Goal: Information Seeking & Learning: Compare options

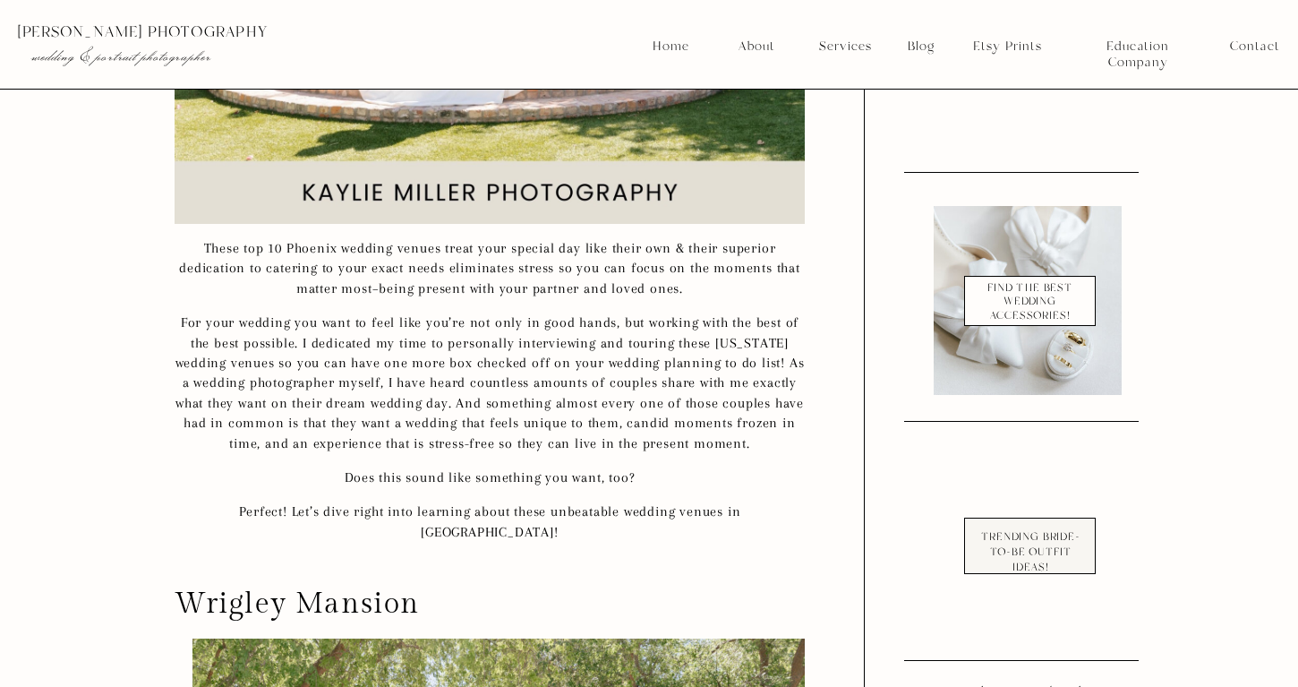
scroll to position [1490, 0]
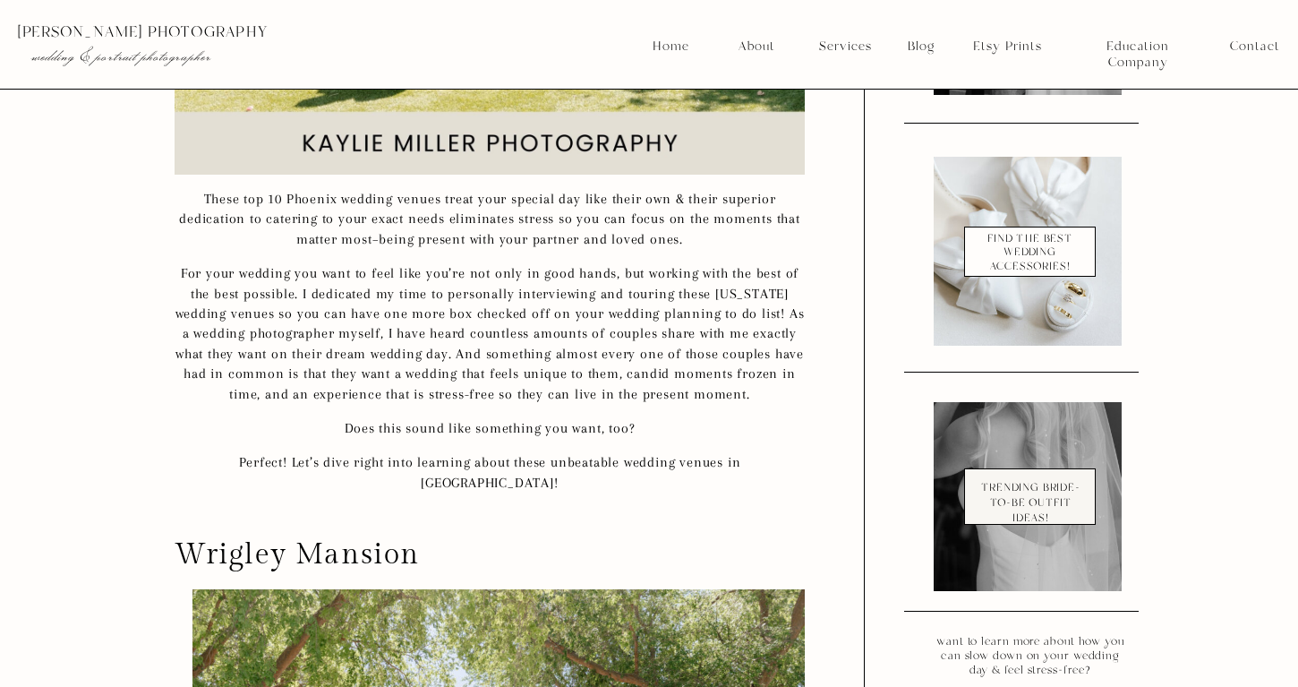
click at [411, 555] on h2 "Wrigley Mansion" at bounding box center [490, 555] width 630 height 26
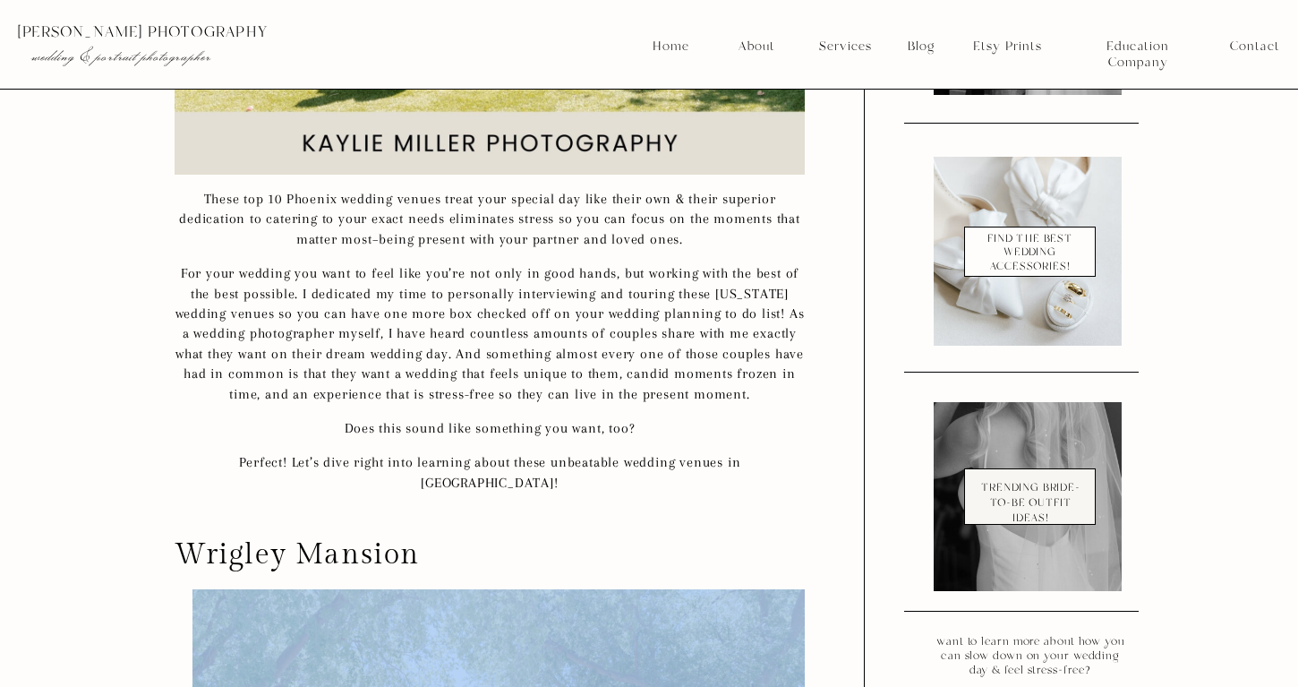
click at [411, 555] on h2 "Wrigley Mansion" at bounding box center [490, 555] width 630 height 26
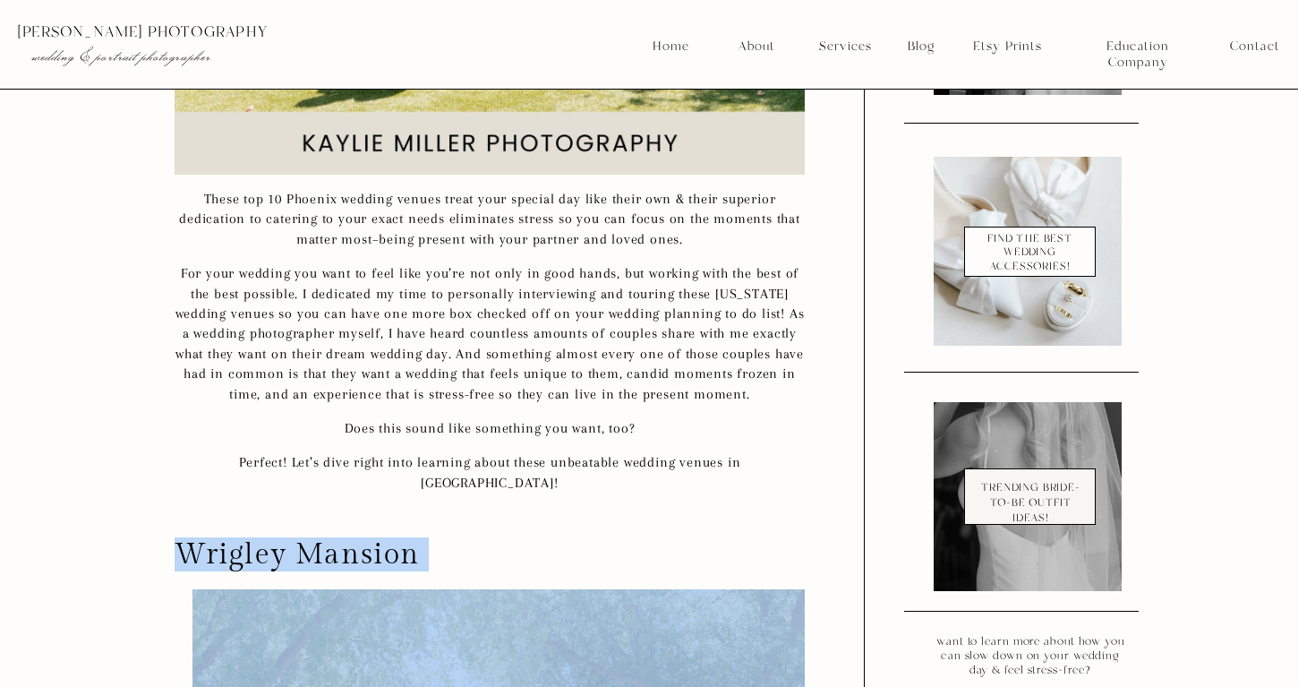
click at [411, 555] on h2 "Wrigley Mansion" at bounding box center [490, 555] width 630 height 26
copy div "Wrigley Mansion"
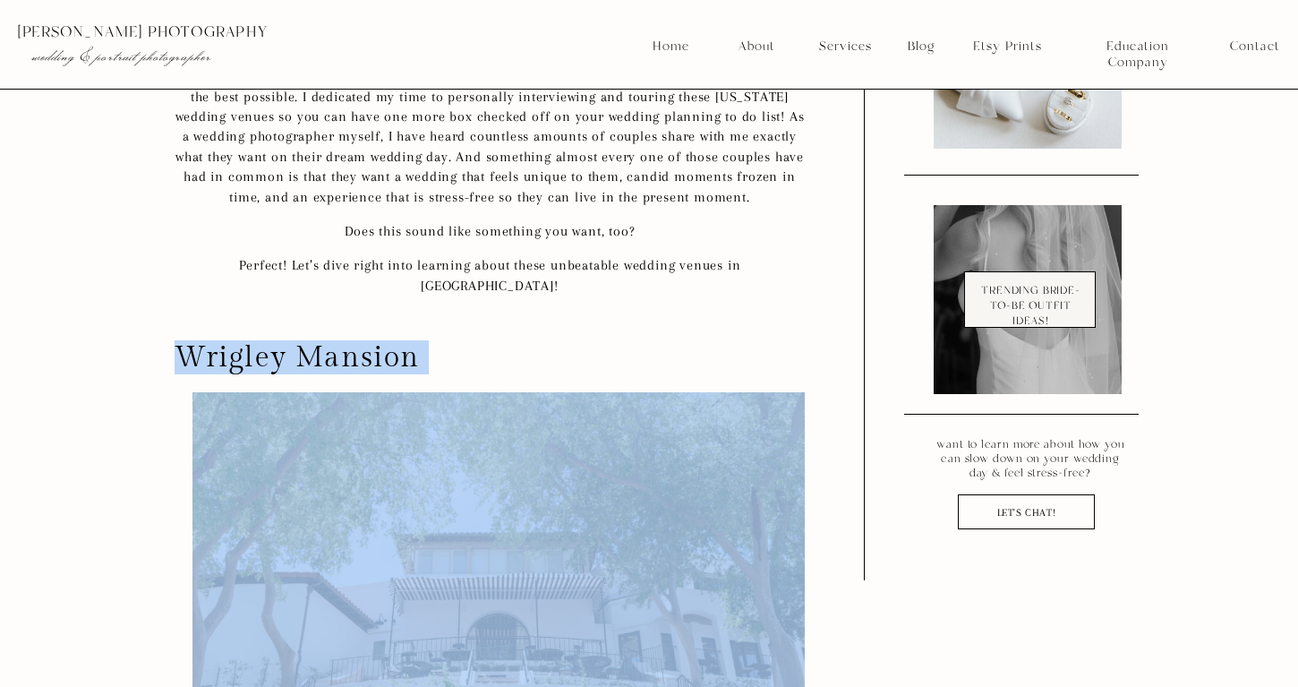
scroll to position [1862, 0]
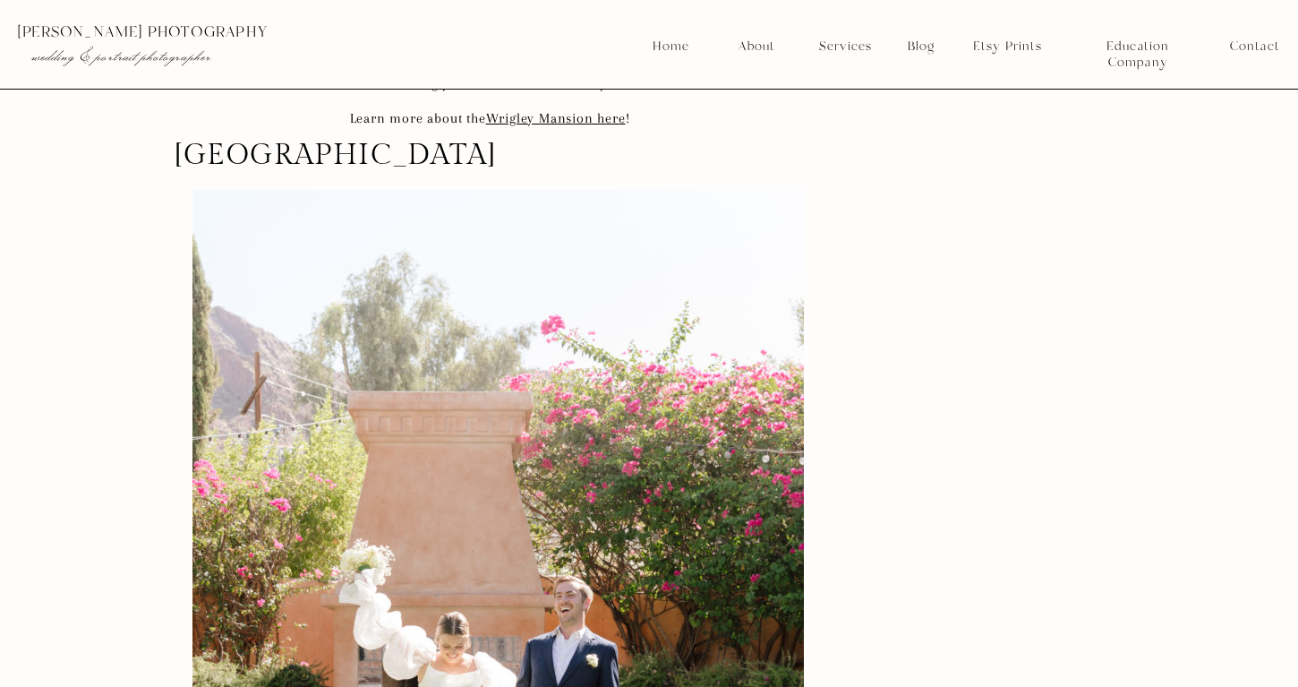
scroll to position [12151, 0]
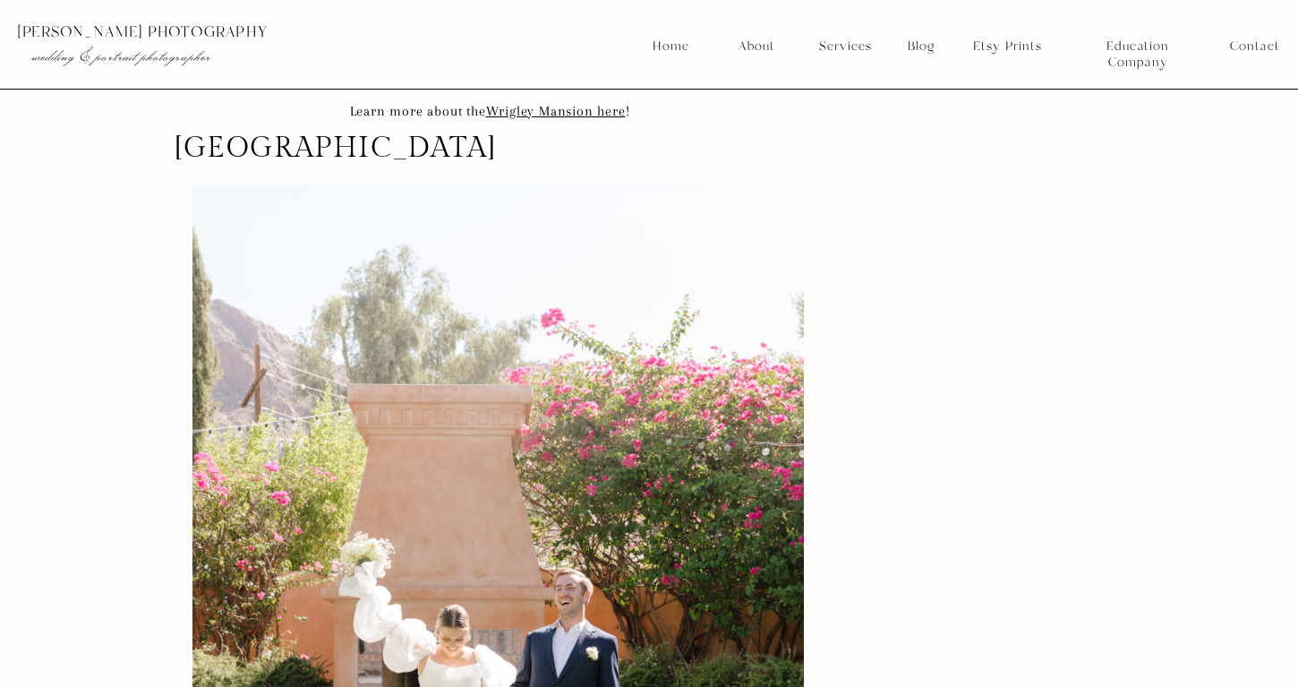
click at [293, 144] on h2 "[GEOGRAPHIC_DATA]" at bounding box center [490, 148] width 630 height 26
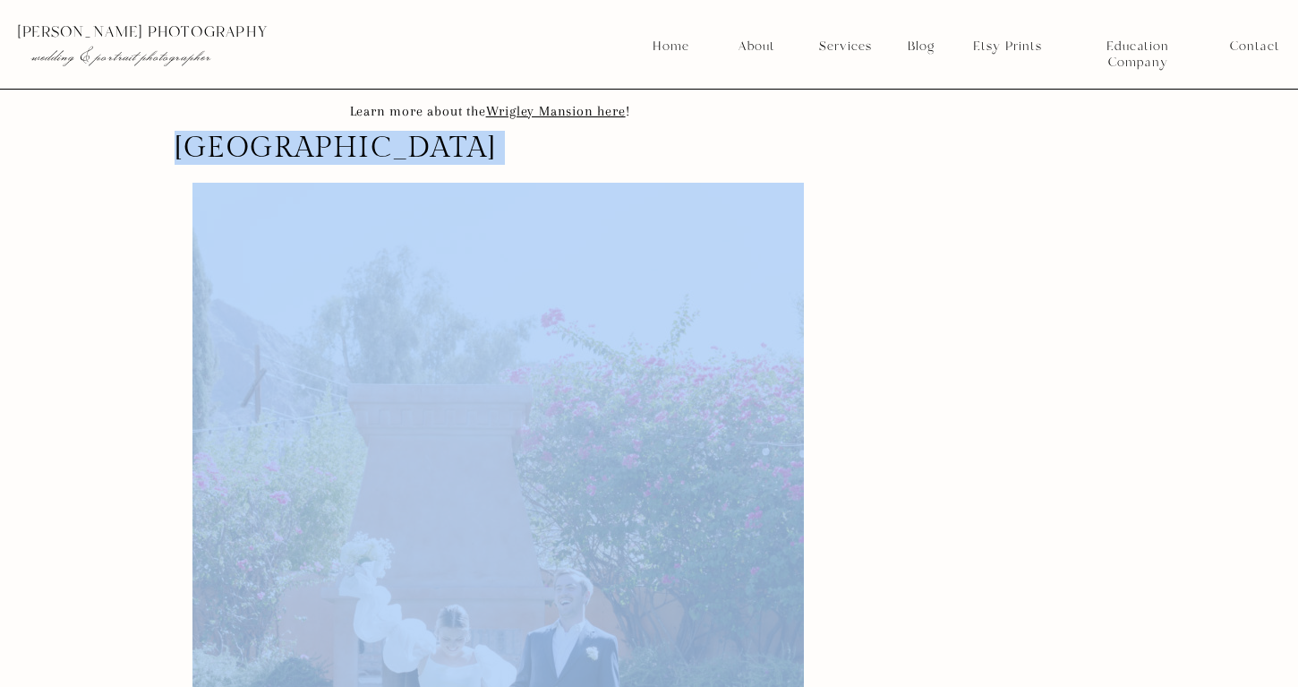
click at [293, 144] on h2 "[GEOGRAPHIC_DATA]" at bounding box center [490, 148] width 630 height 26
copy div "[GEOGRAPHIC_DATA]"
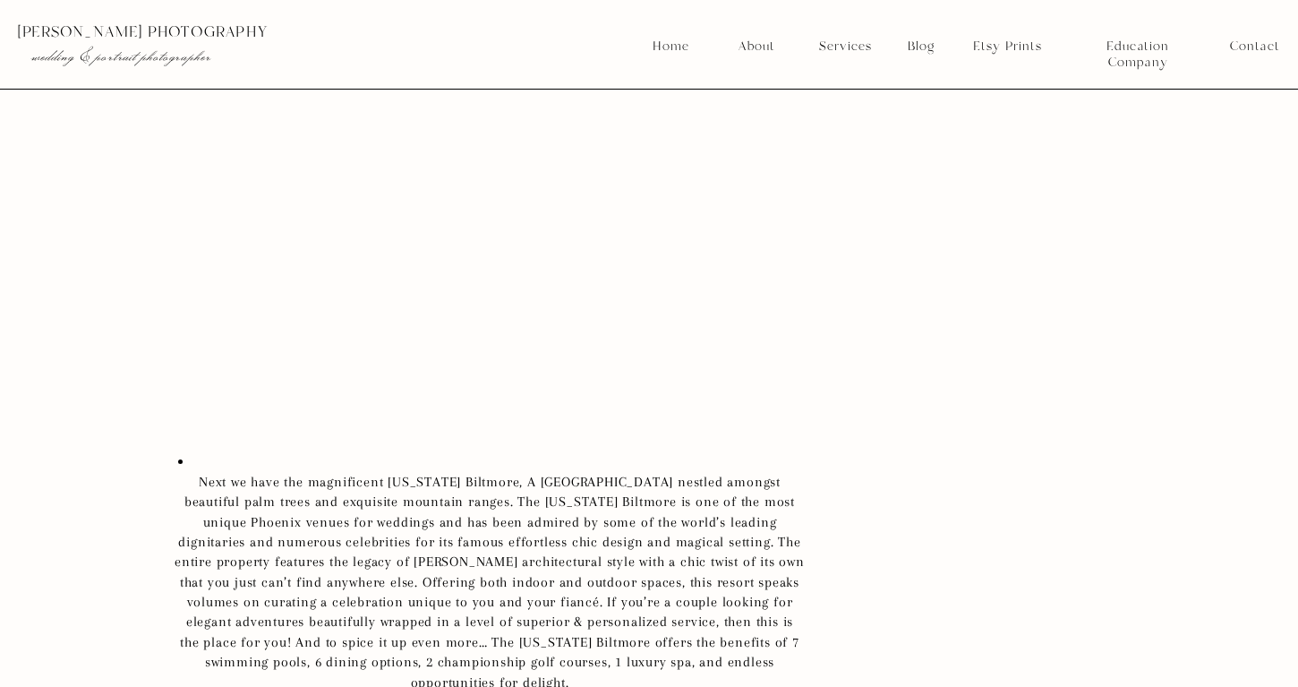
scroll to position [32067, 0]
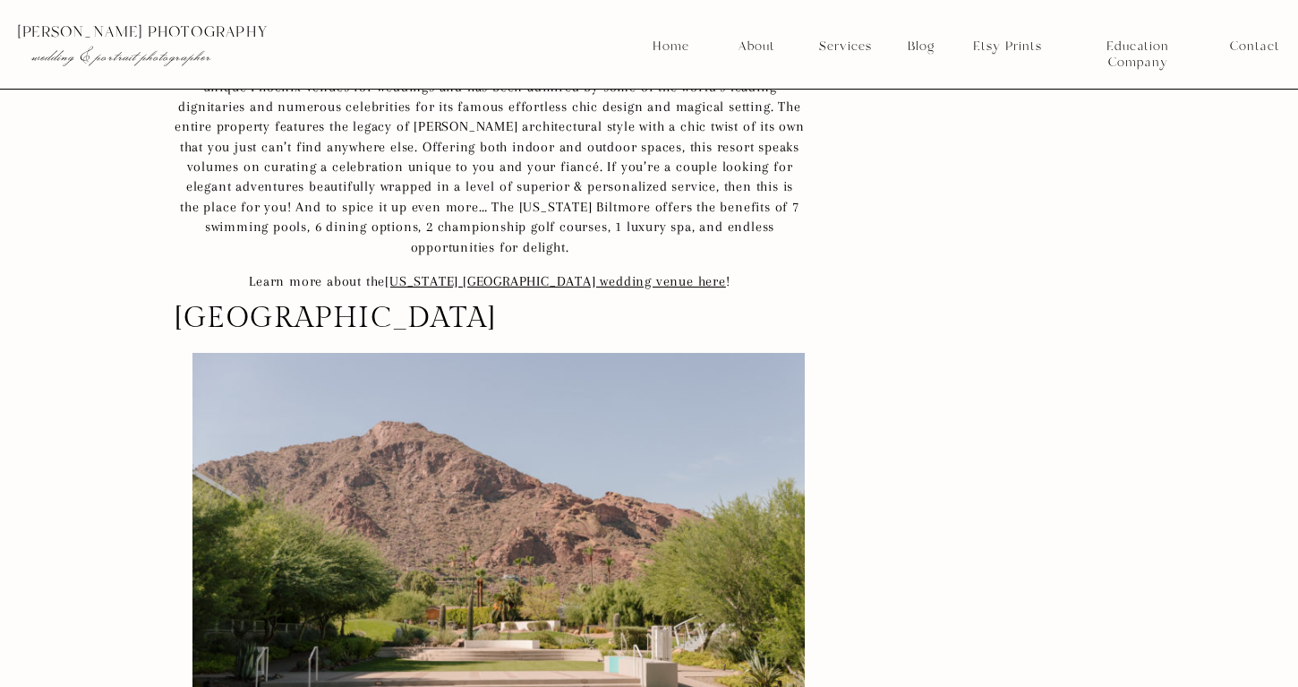
drag, startPoint x: 556, startPoint y: 287, endPoint x: 176, endPoint y: 303, distance: 379.9
click at [176, 305] on h2 "[GEOGRAPHIC_DATA]" at bounding box center [490, 318] width 630 height 26
copy h2 "[GEOGRAPHIC_DATA]"
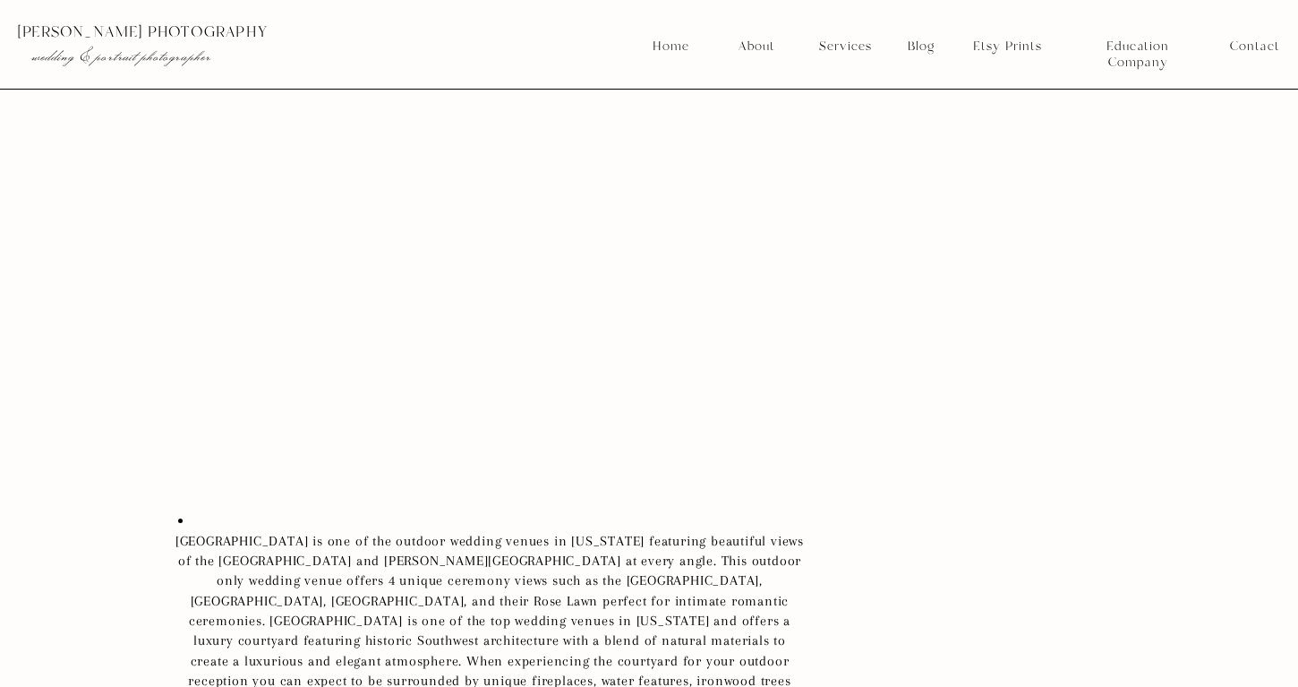
scroll to position [43070, 0]
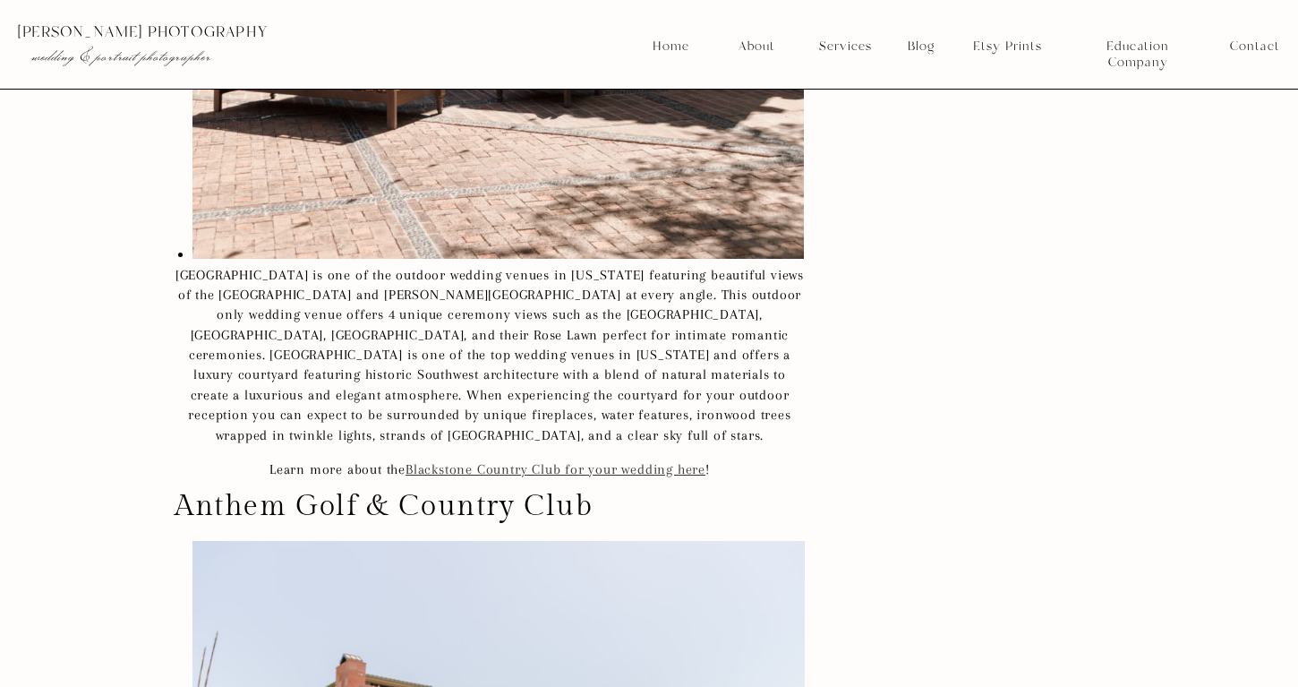
click at [422, 461] on link "Blackstone Country Club for your wedding here" at bounding box center [556, 469] width 300 height 16
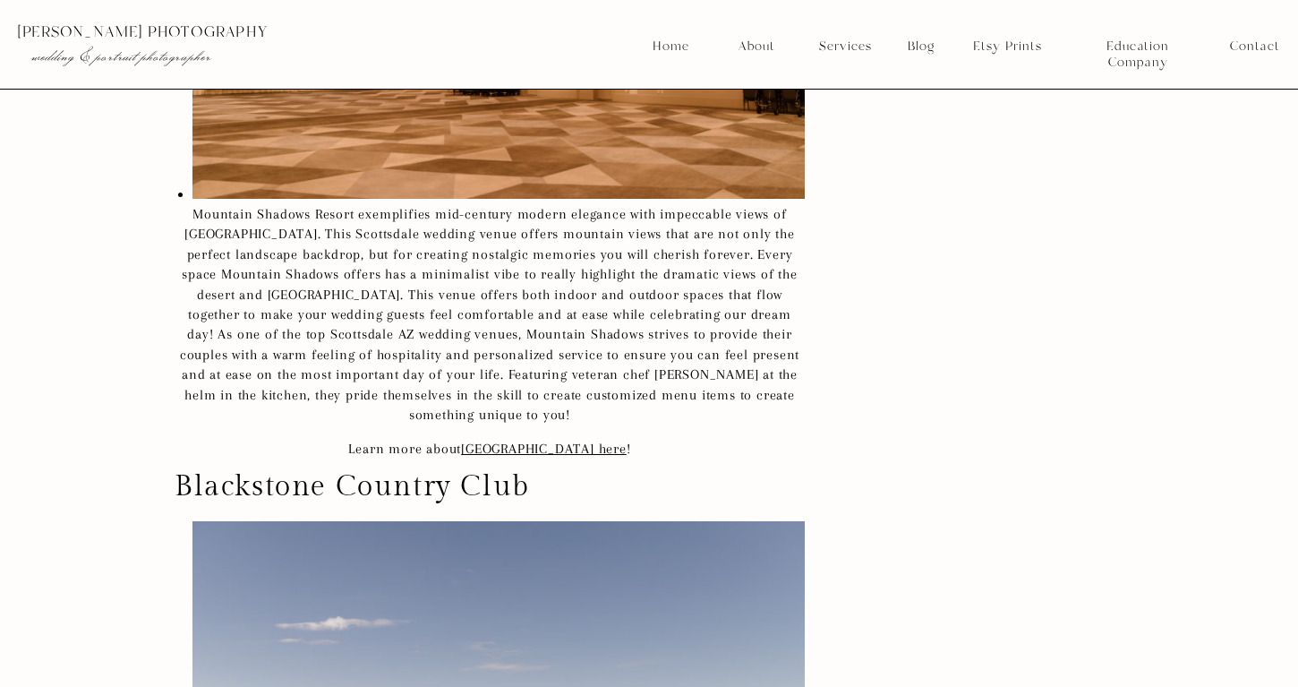
scroll to position [36384, 0]
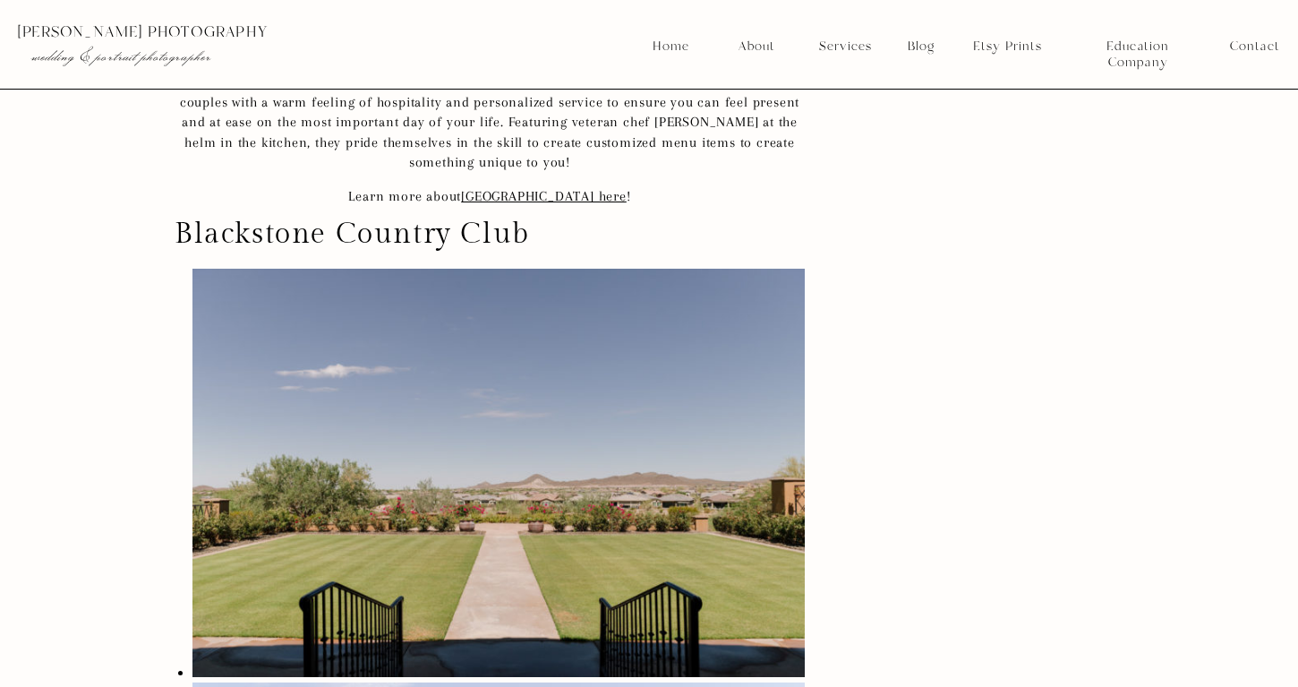
click at [397, 221] on h2 "Blackstone Country Club" at bounding box center [490, 234] width 630 height 26
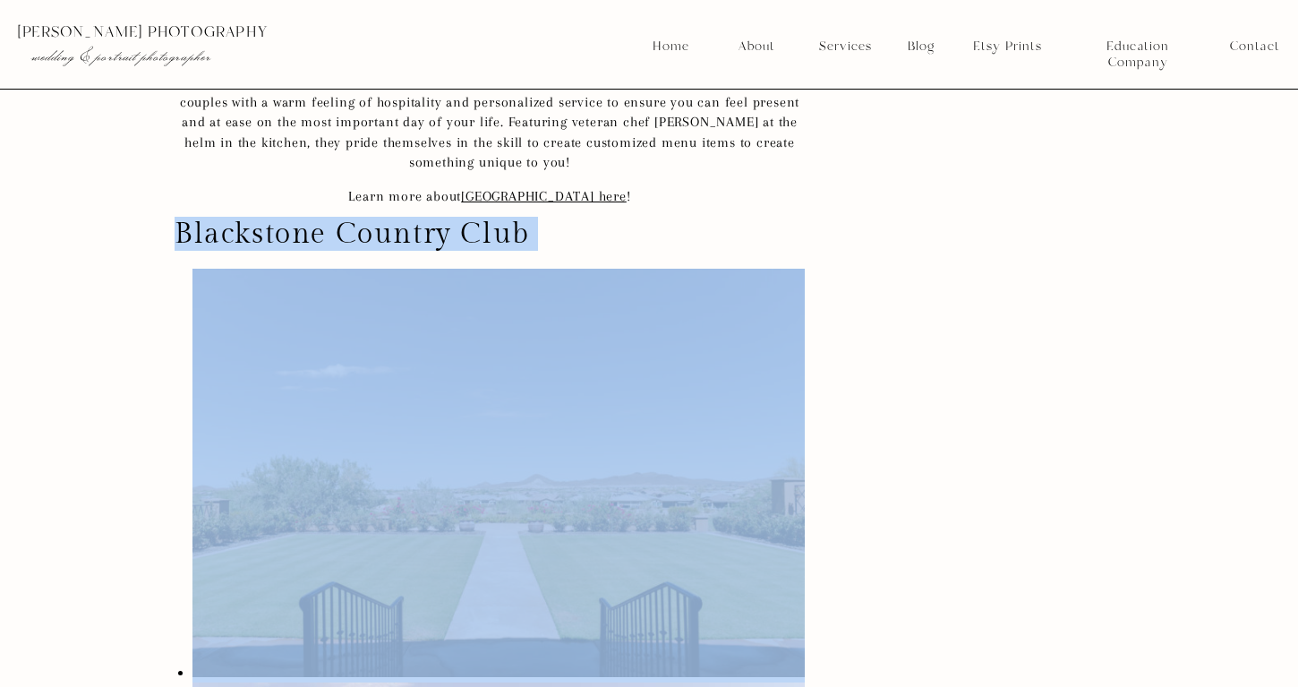
click at [397, 221] on h2 "Blackstone Country Club" at bounding box center [490, 234] width 630 height 26
copy div "Blackstone Country Club"
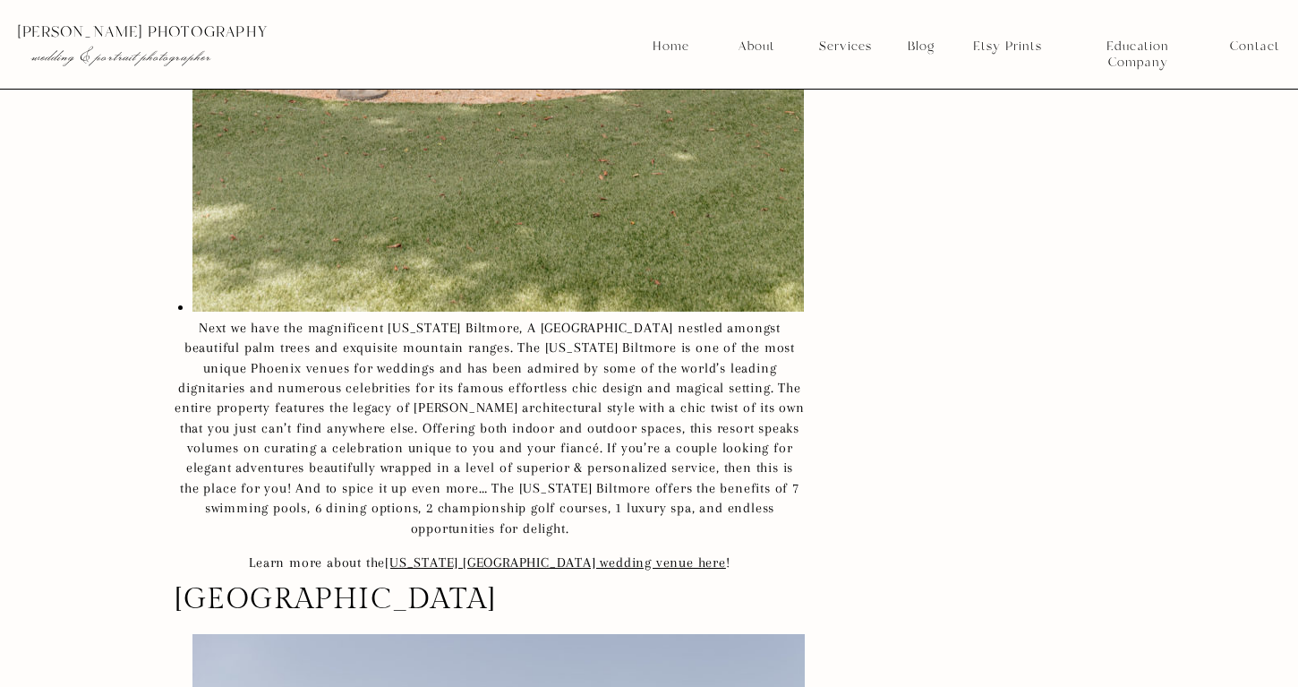
scroll to position [32116, 0]
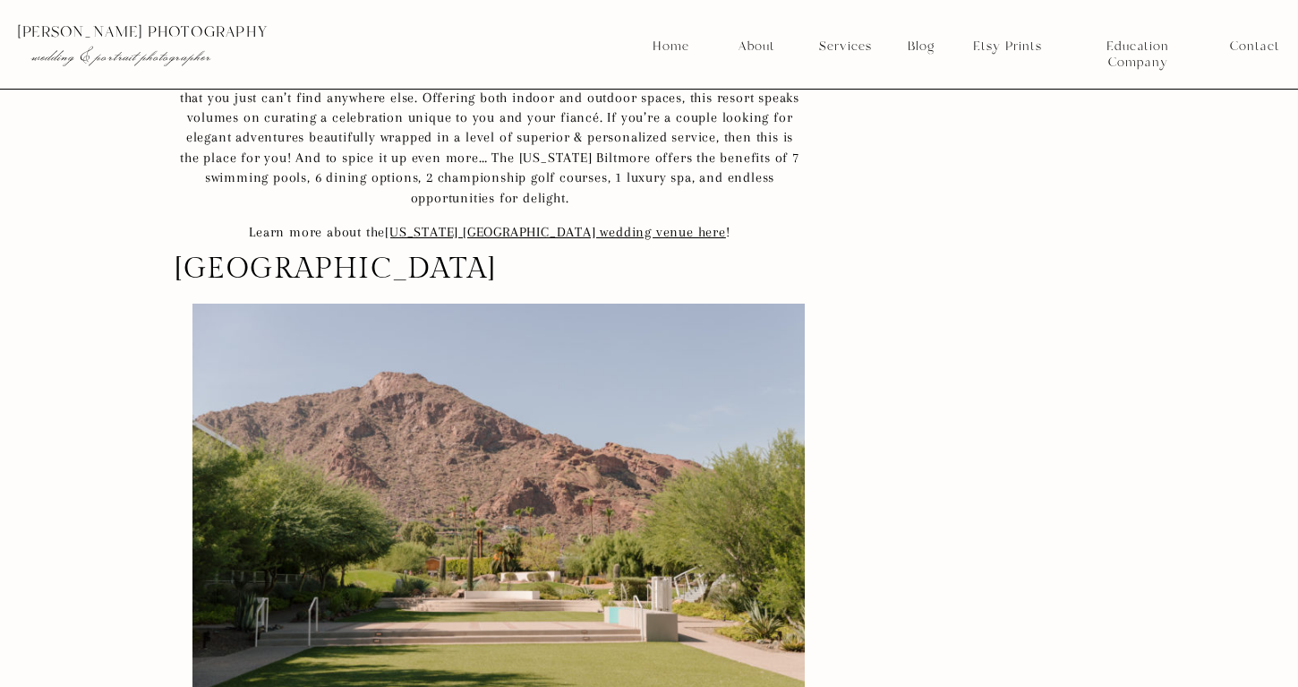
click at [218, 256] on h2 "[GEOGRAPHIC_DATA]" at bounding box center [490, 269] width 630 height 26
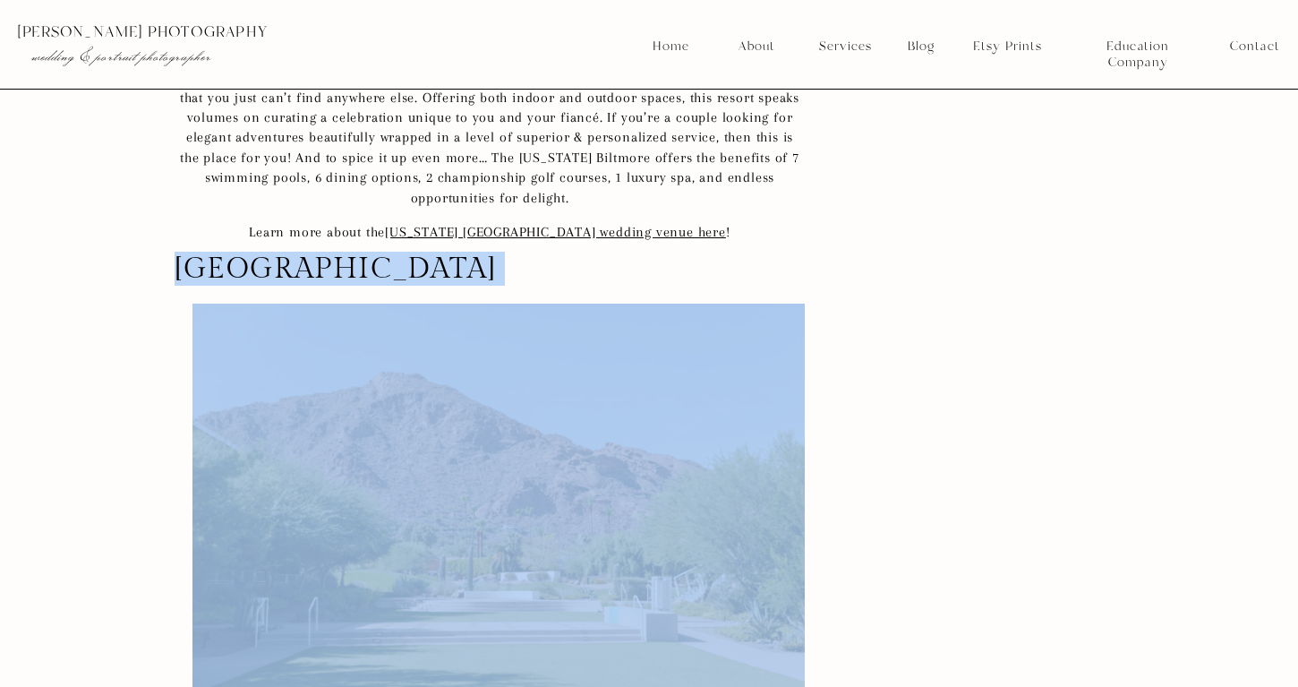
click at [218, 256] on h2 "[GEOGRAPHIC_DATA]" at bounding box center [490, 269] width 630 height 26
copy div "[GEOGRAPHIC_DATA]"
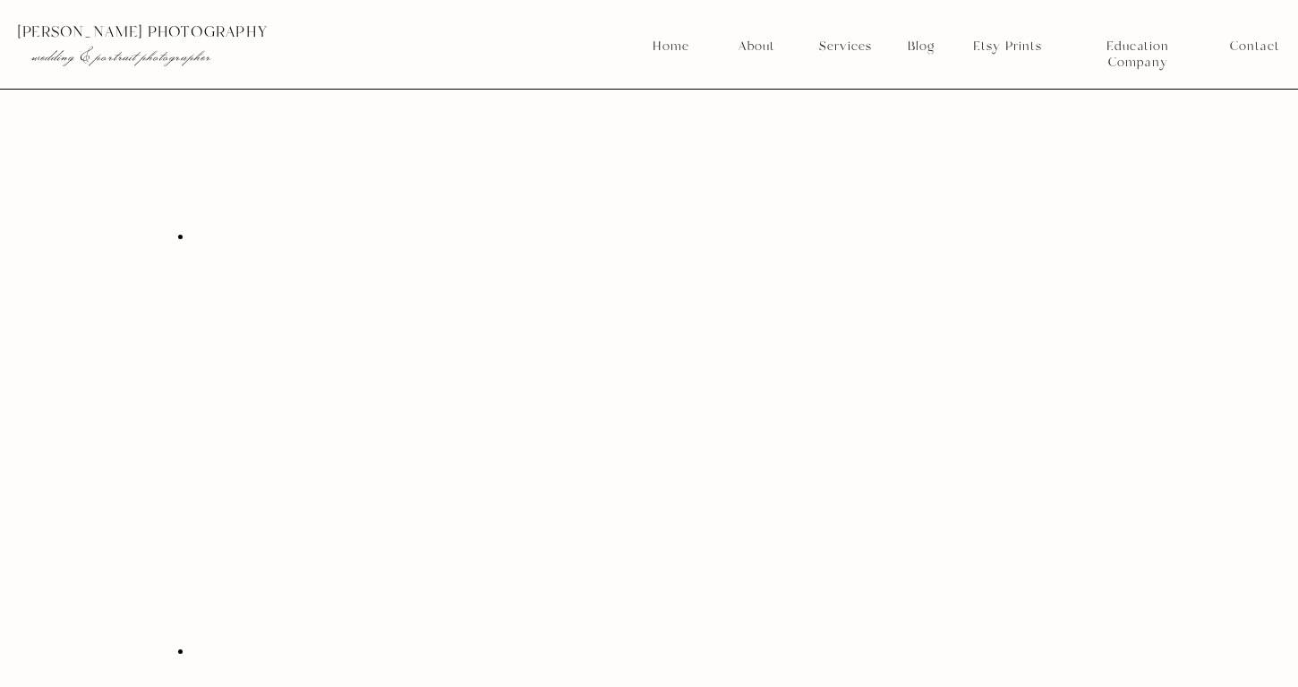
scroll to position [48760, 0]
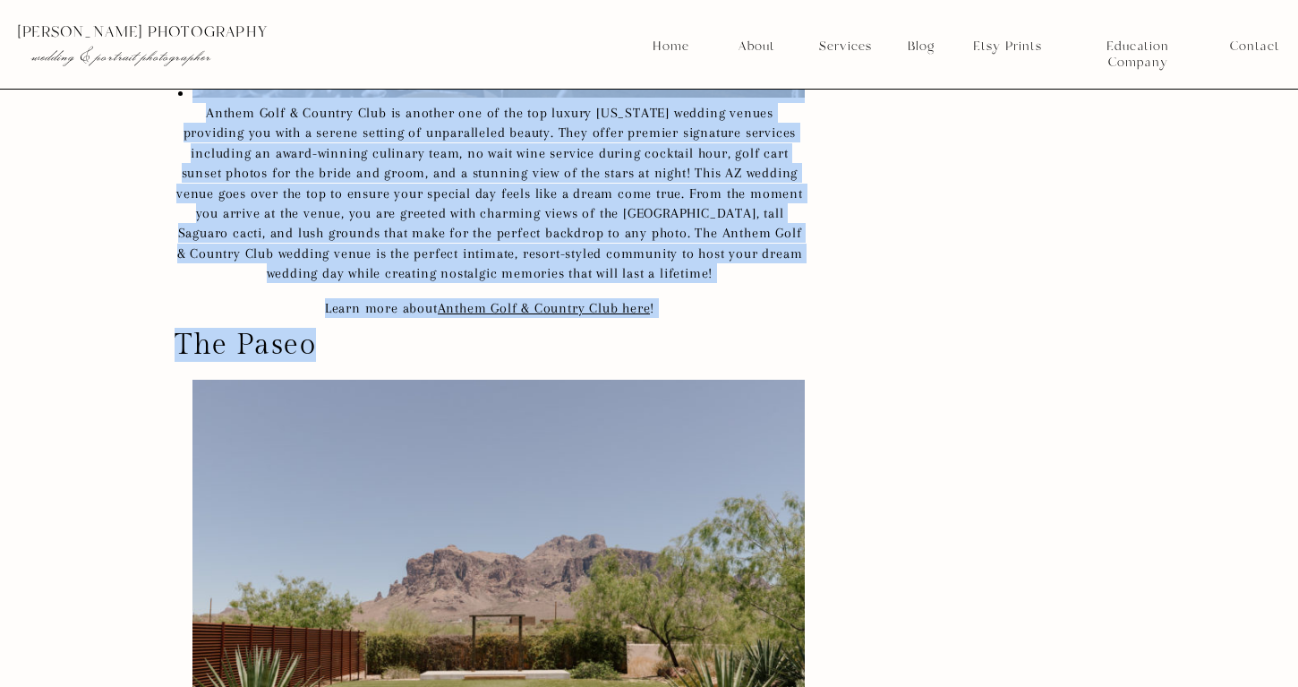
drag, startPoint x: 311, startPoint y: 320, endPoint x: 167, endPoint y: 318, distance: 143.2
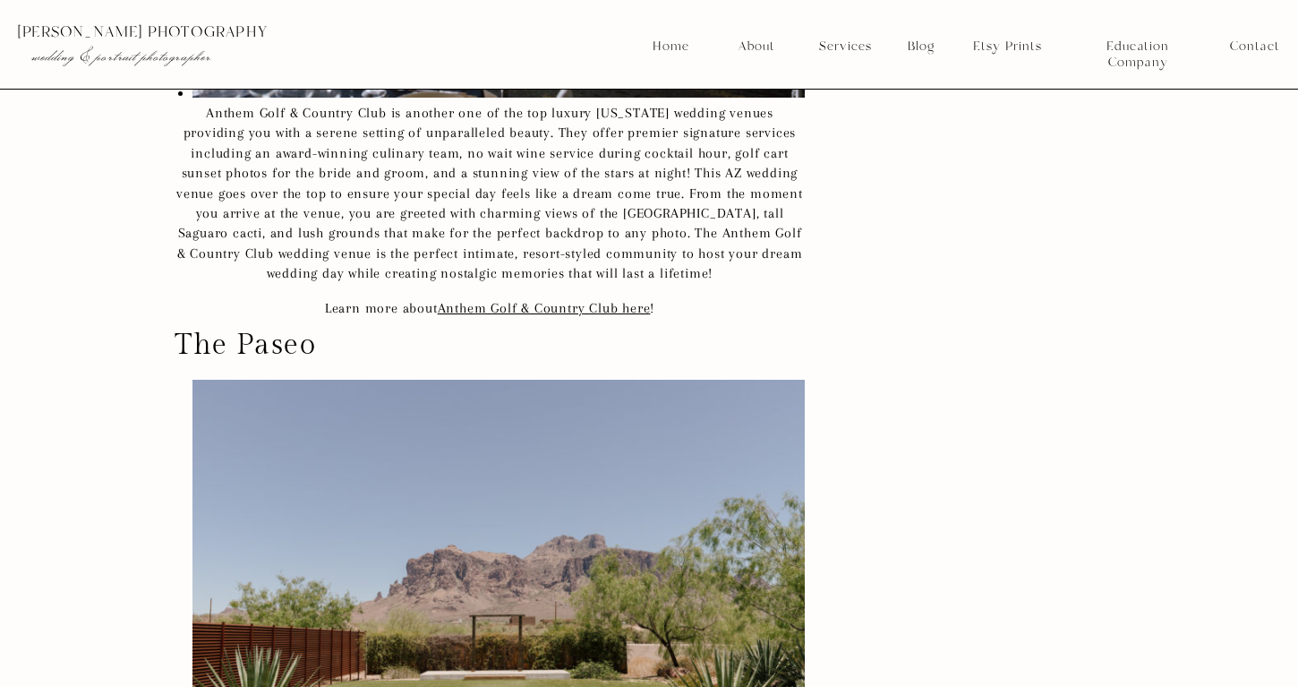
click at [197, 332] on h2 "The Paseo" at bounding box center [490, 345] width 630 height 26
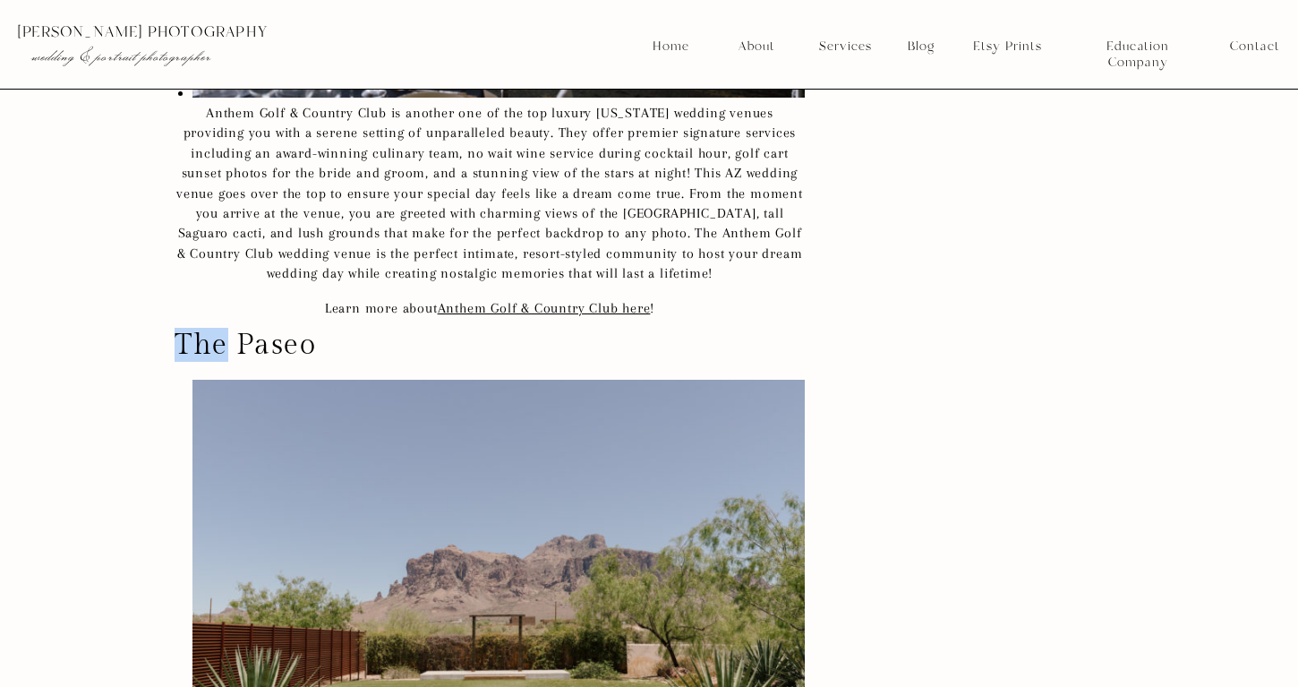
click at [197, 332] on h2 "The Paseo" at bounding box center [490, 345] width 630 height 26
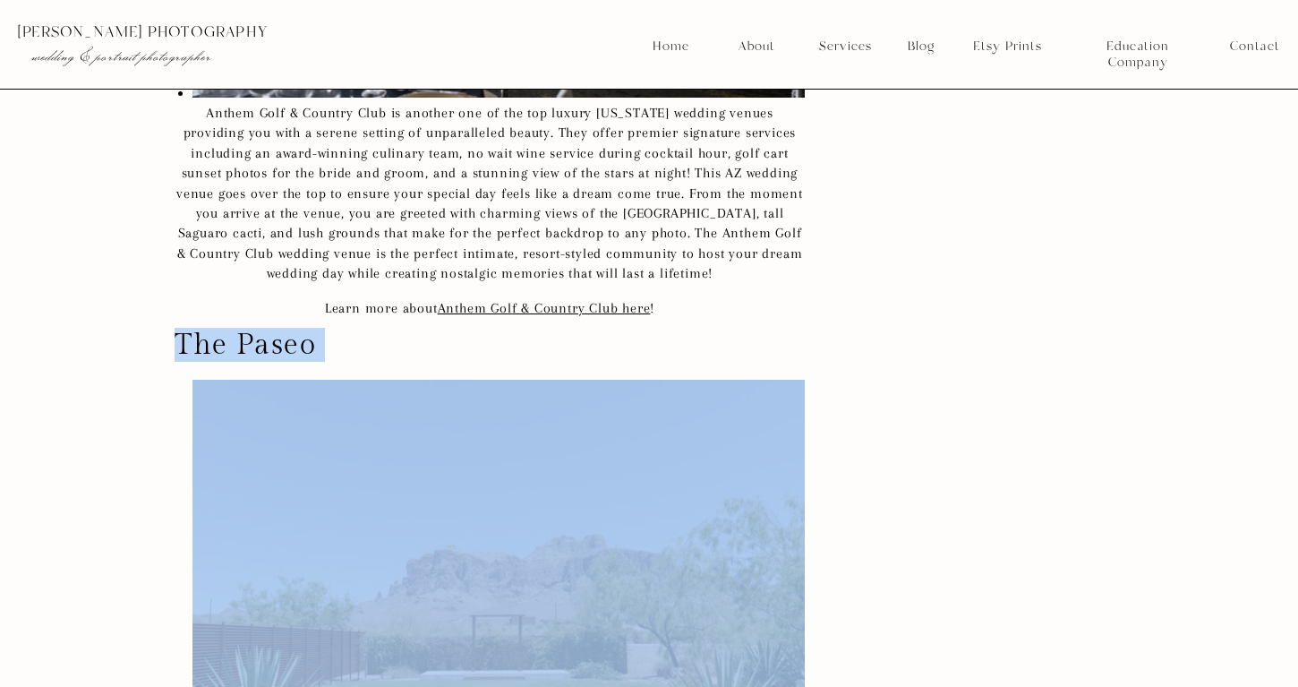
click at [197, 332] on h2 "The Paseo" at bounding box center [490, 345] width 630 height 26
copy div "The Paseo"
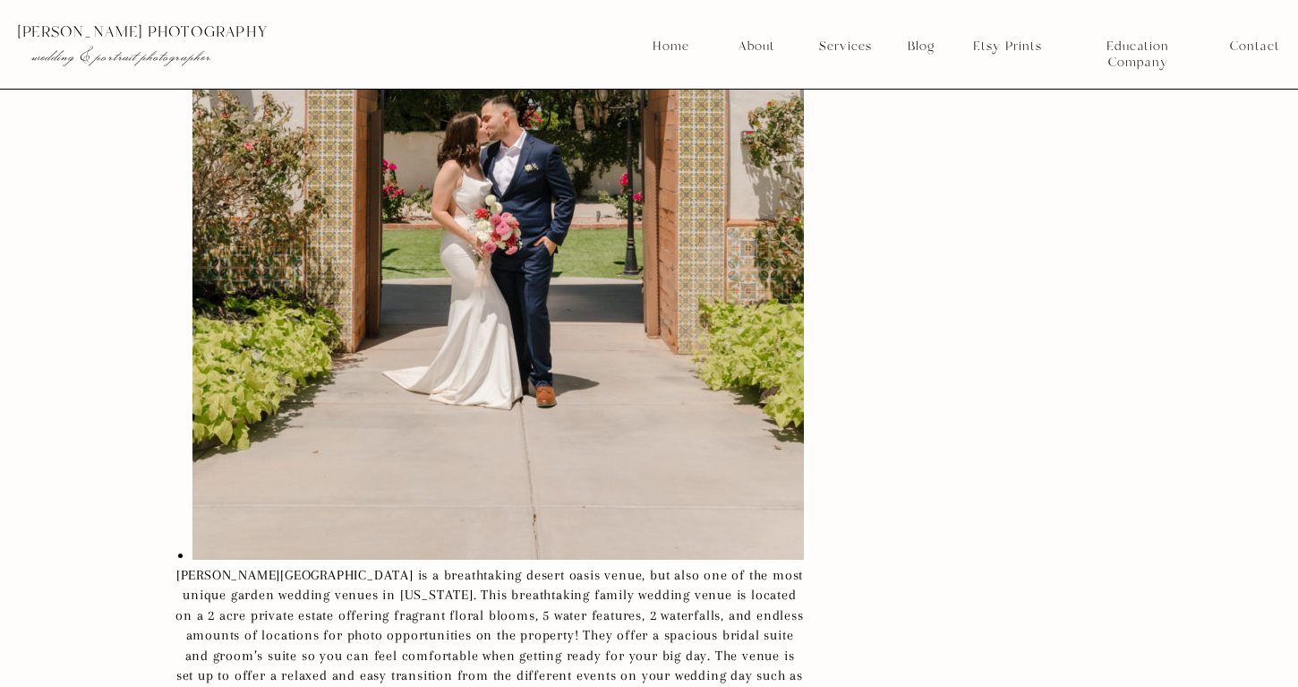
scroll to position [60069, 0]
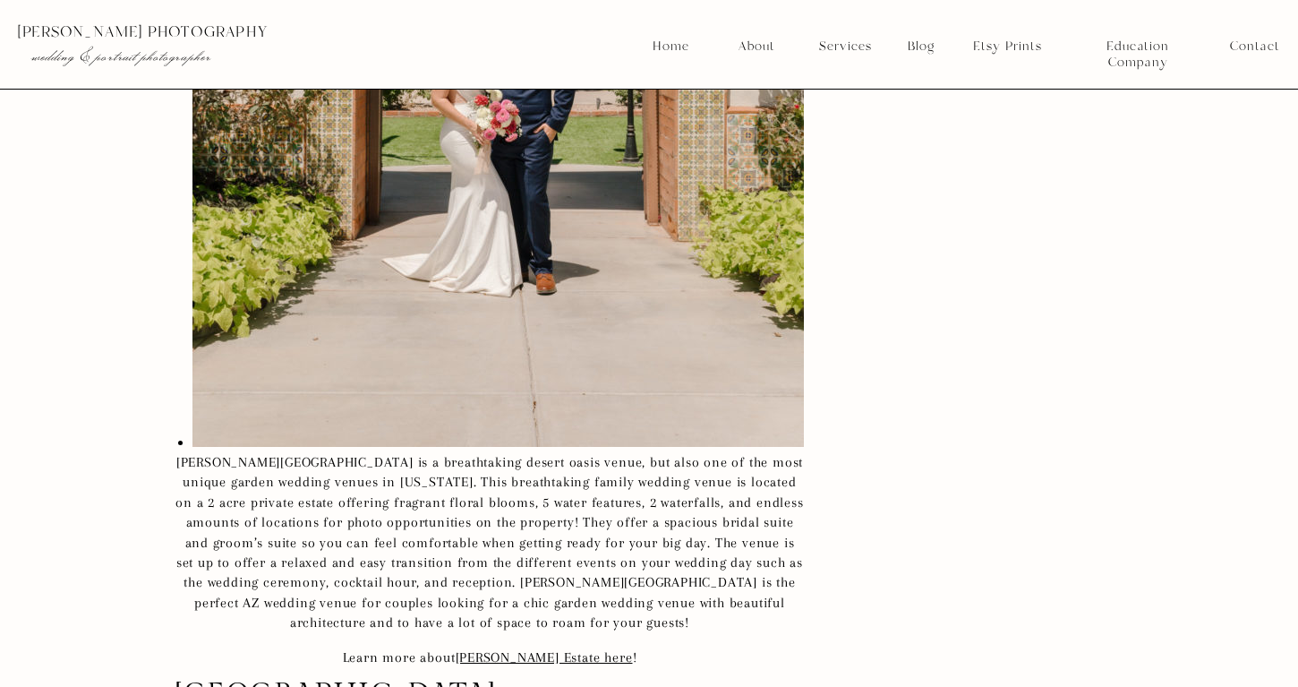
click at [513, 647] on p "Learn more about [PERSON_NAME] Estate here !" at bounding box center [490, 657] width 630 height 20
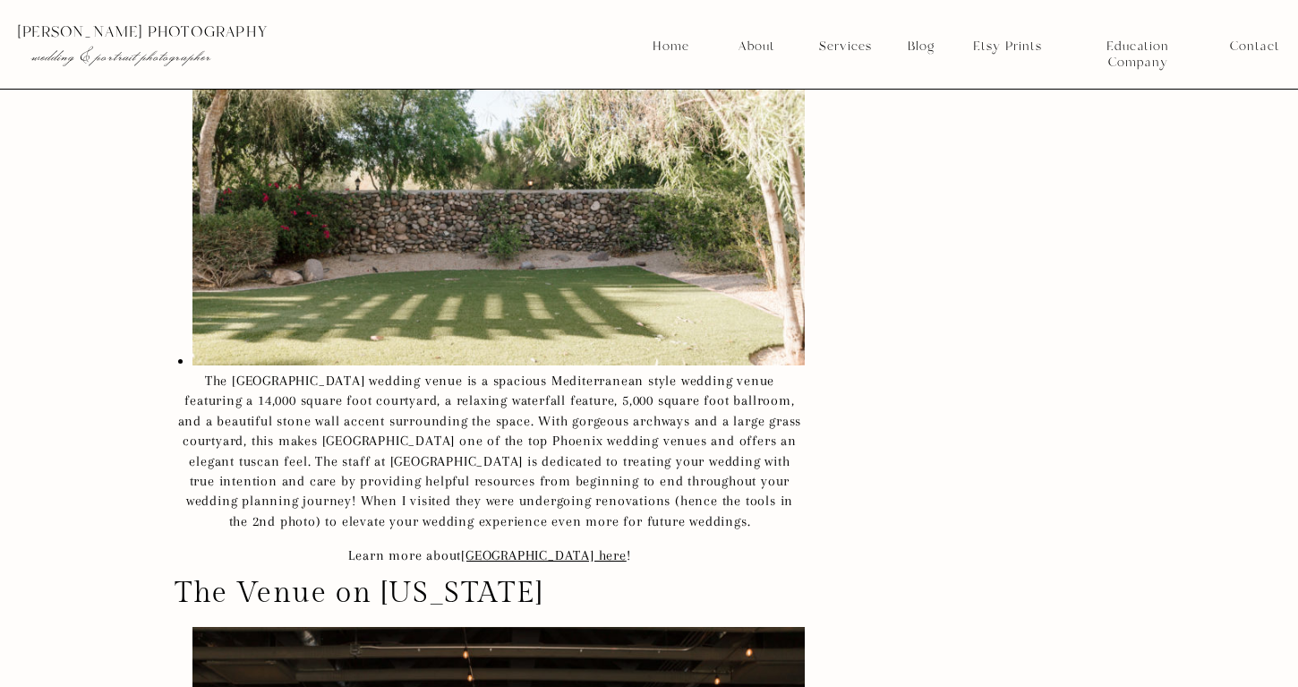
scroll to position [64130, 0]
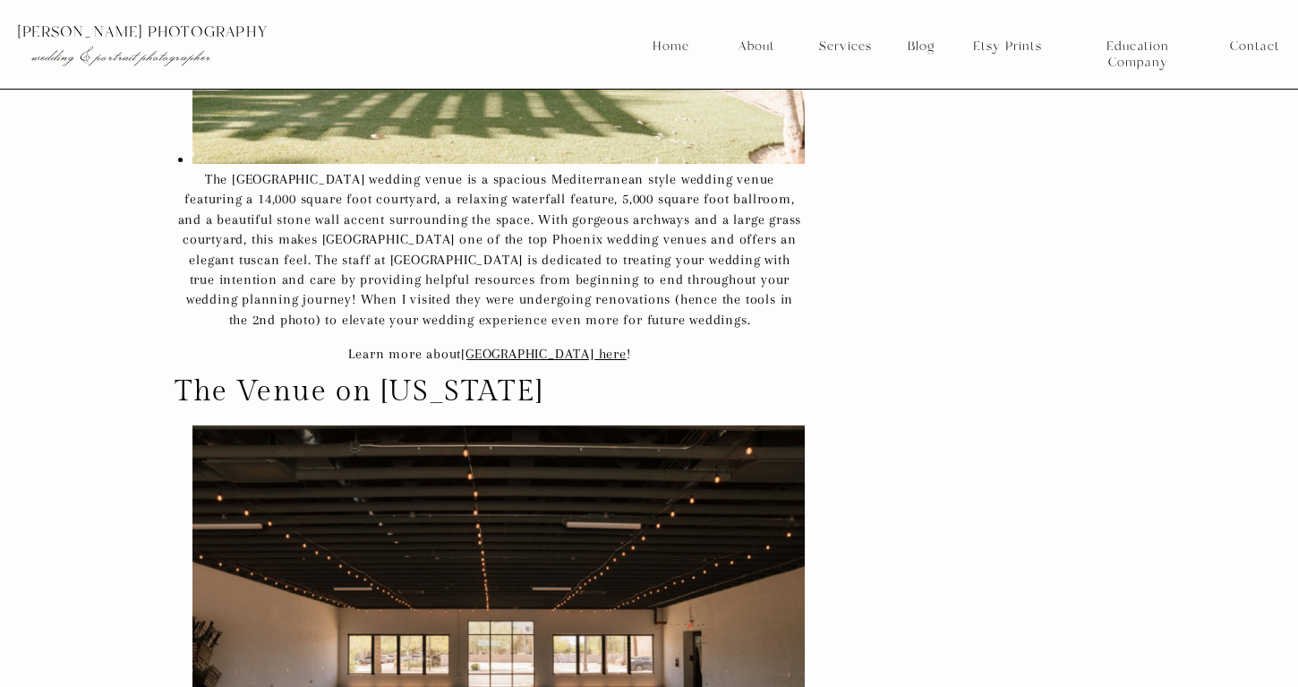
click at [261, 388] on h2 "The Venue on [US_STATE]" at bounding box center [490, 392] width 630 height 26
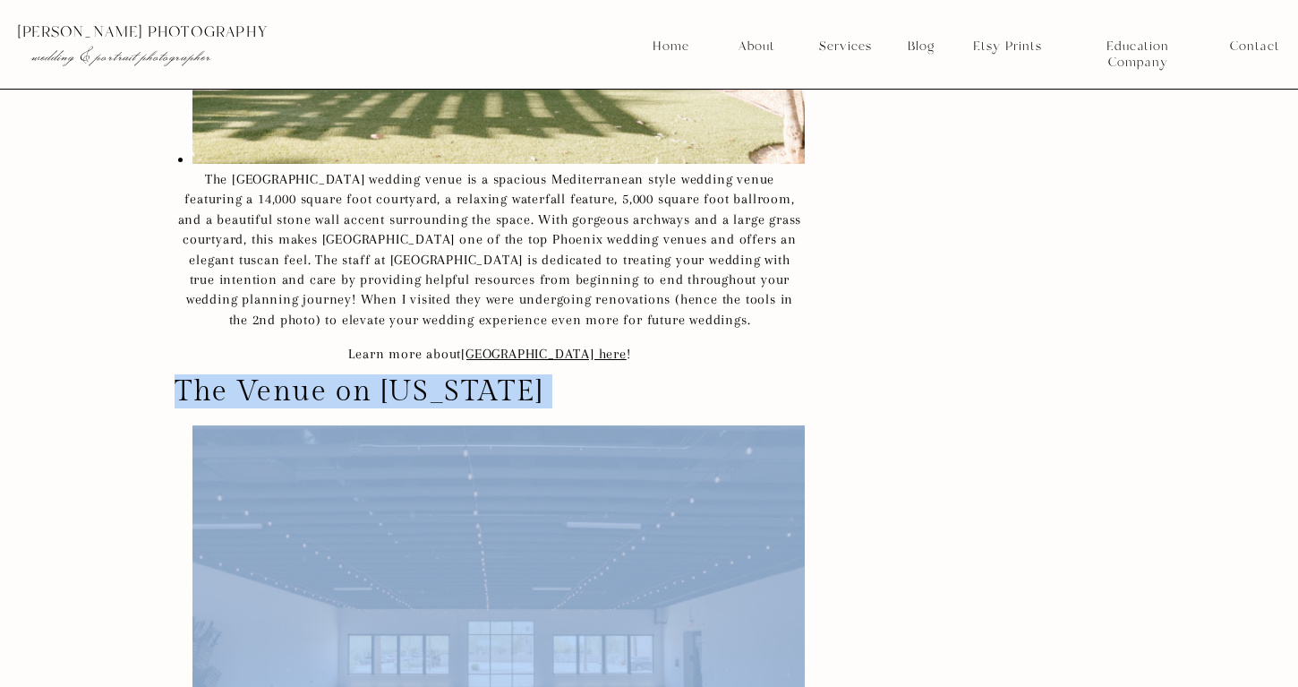
click at [261, 388] on h2 "The Venue on [US_STATE]" at bounding box center [490, 392] width 630 height 26
copy div "The Venue on [US_STATE]"
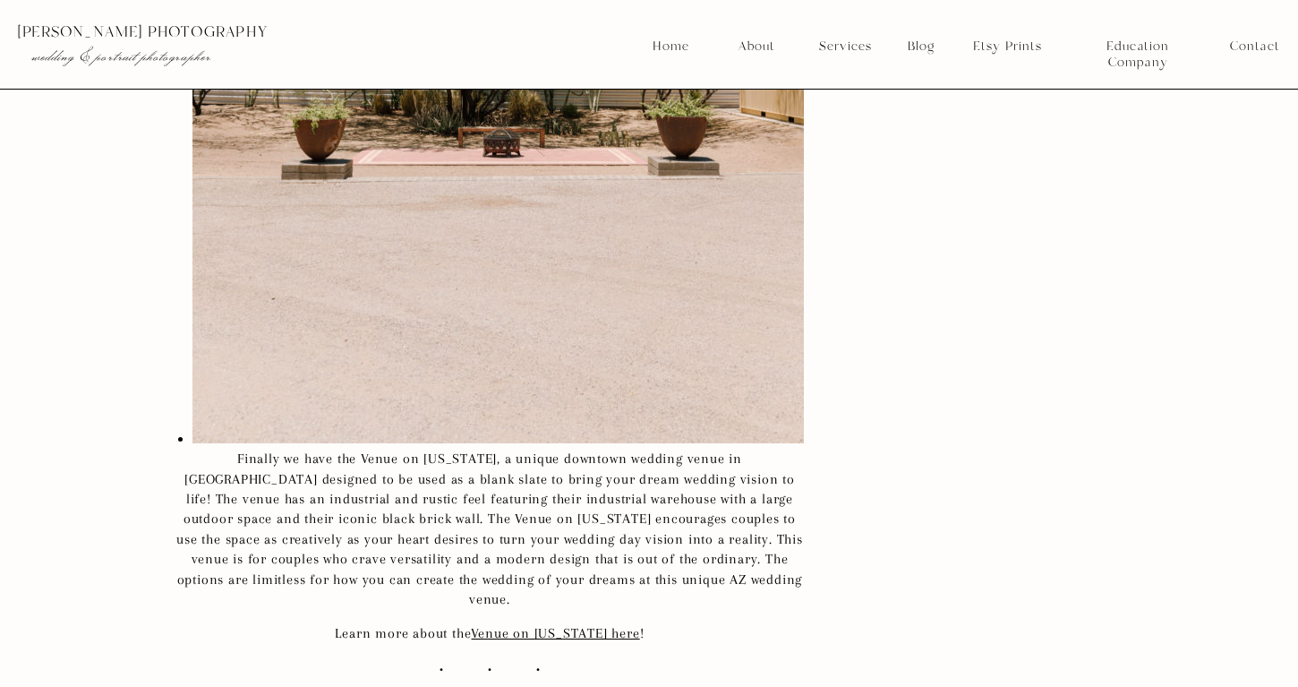
scroll to position [66986, 0]
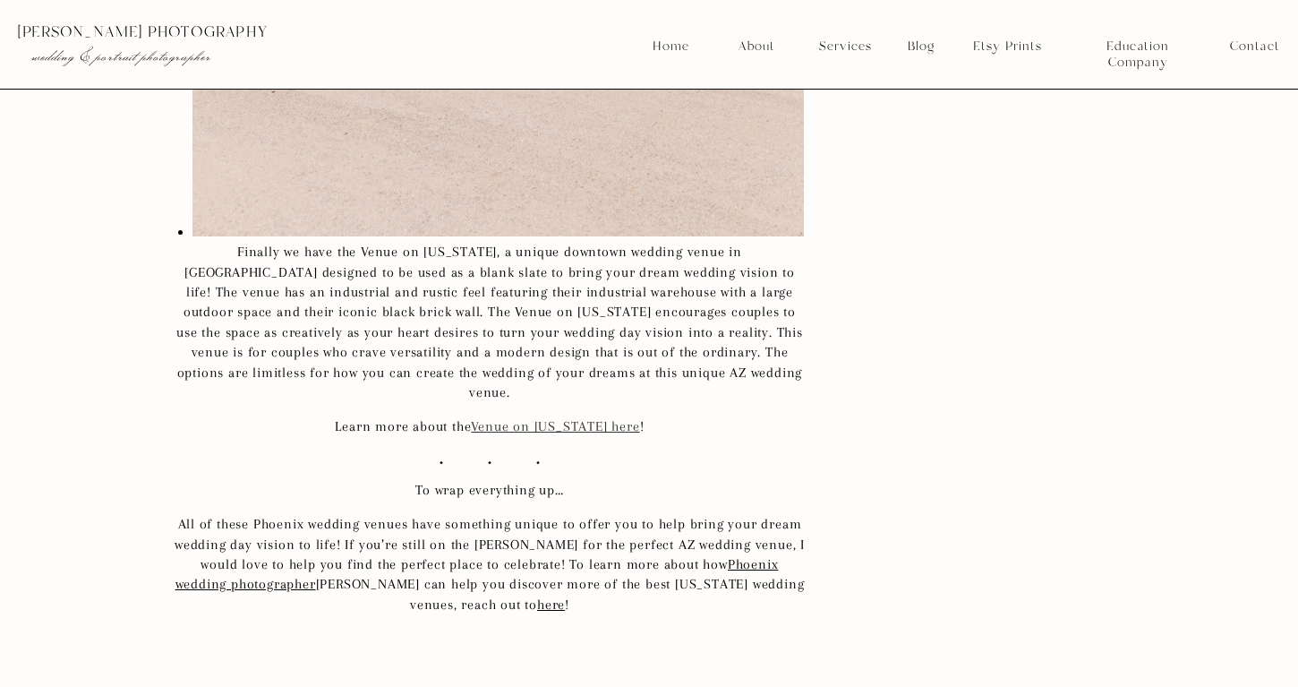
click at [602, 418] on link "Venue on [US_STATE] here" at bounding box center [555, 426] width 168 height 16
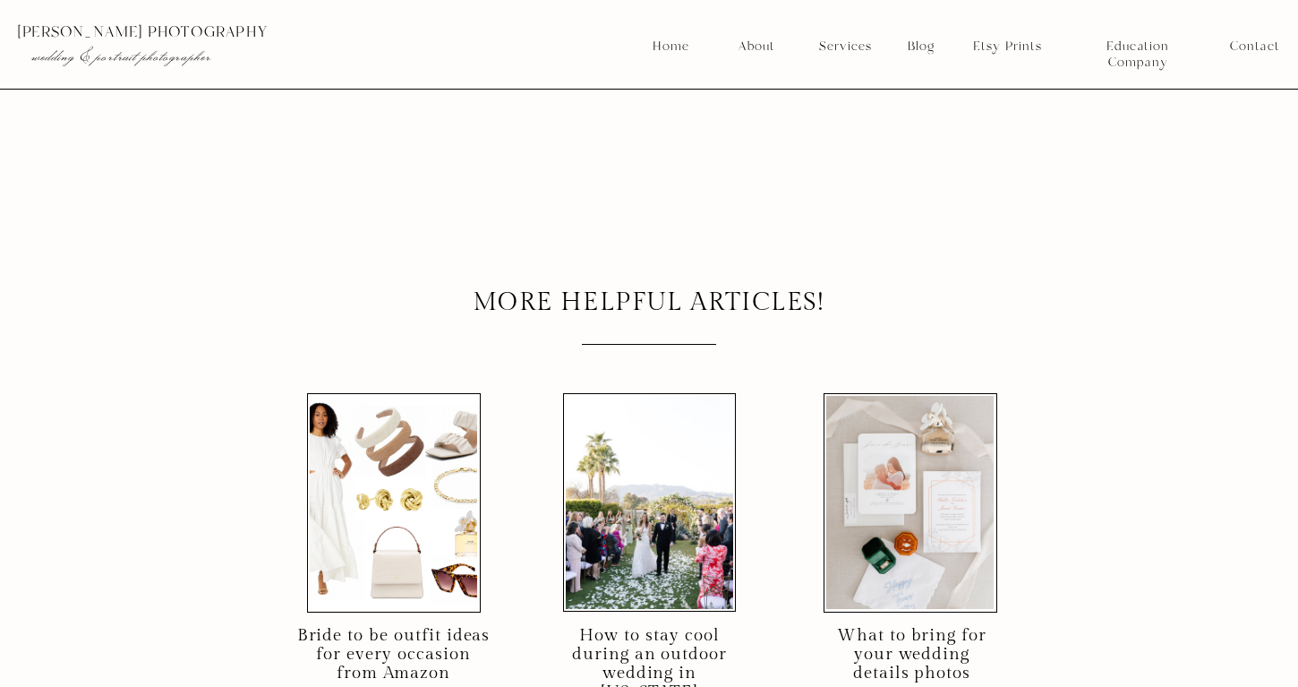
scroll to position [68370, 0]
